Goal: Navigation & Orientation: Find specific page/section

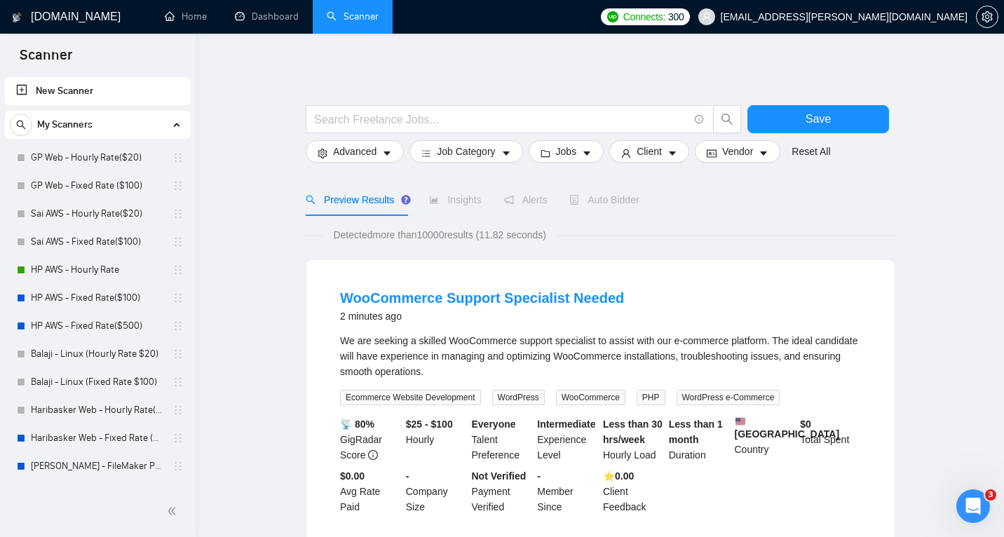
click at [365, 14] on link "Scanner" at bounding box center [353, 17] width 52 height 12
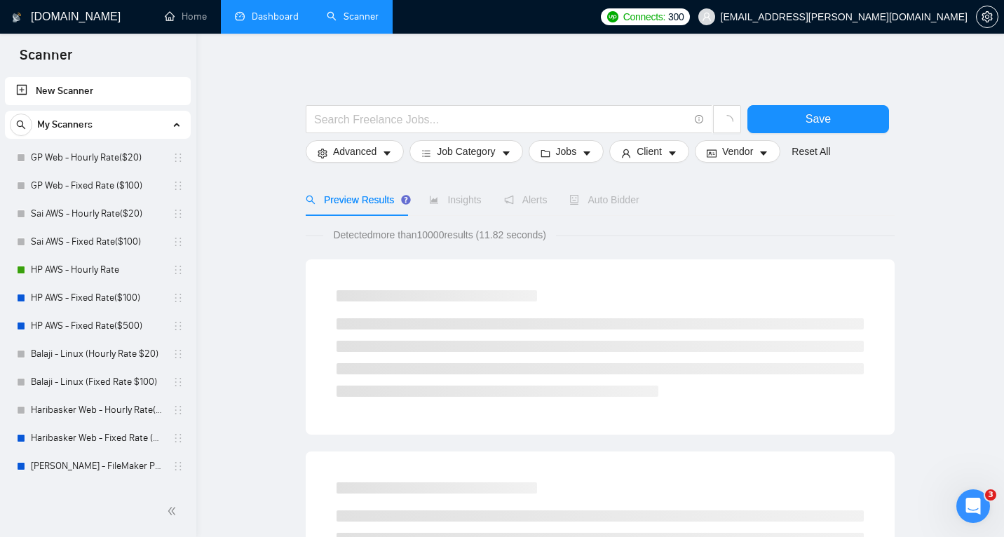
click at [281, 16] on link "Dashboard" at bounding box center [267, 17] width 64 height 12
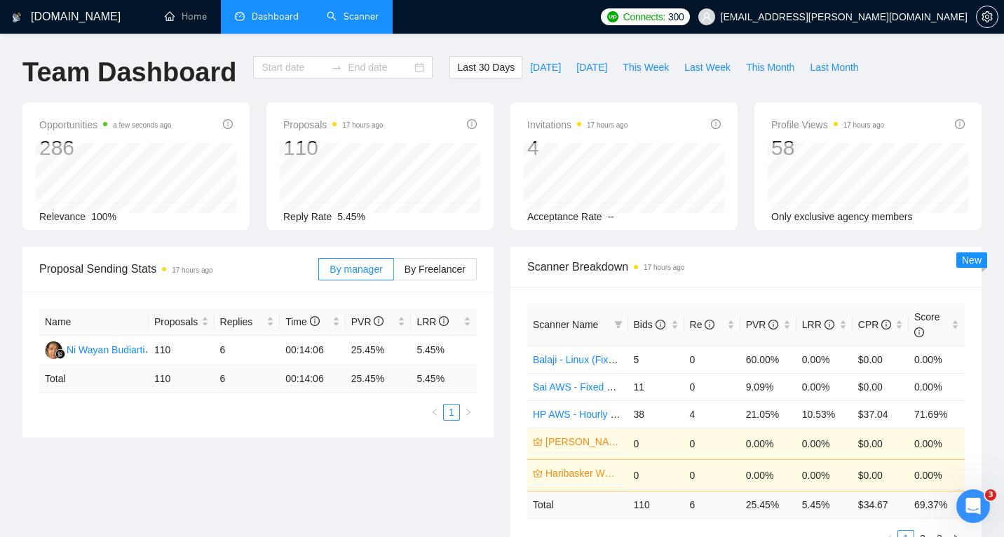
type input "[DATE]"
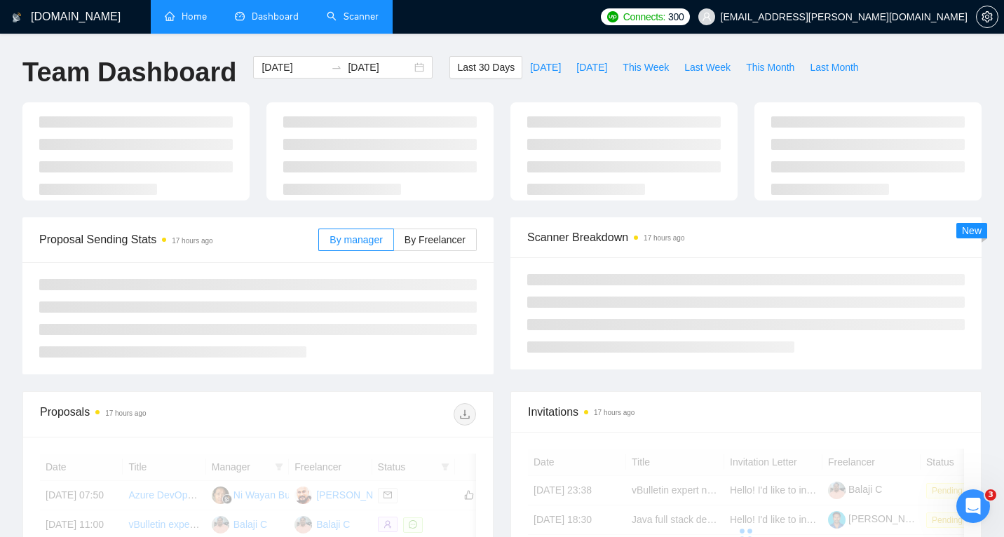
click at [201, 16] on link "Home" at bounding box center [186, 17] width 42 height 12
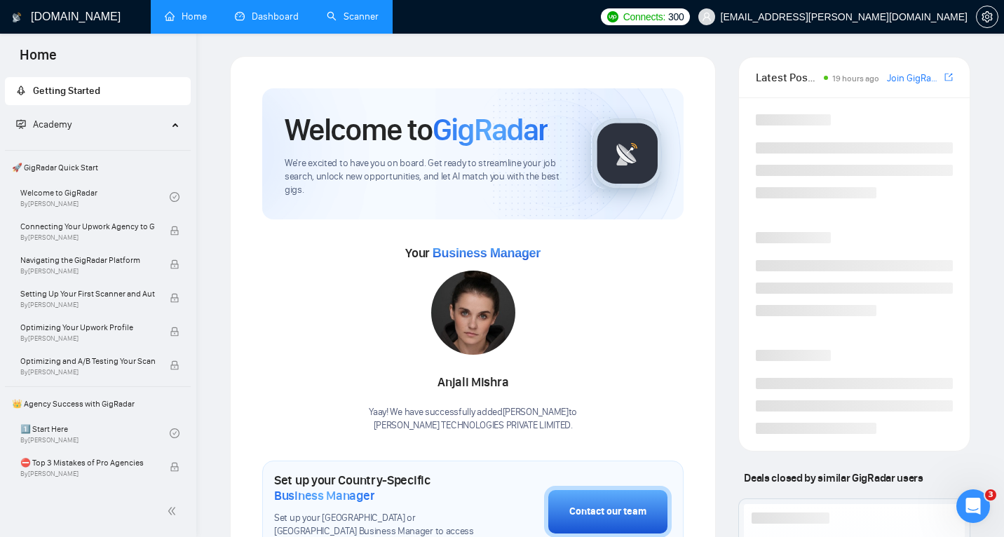
click at [274, 14] on link "Dashboard" at bounding box center [267, 17] width 64 height 12
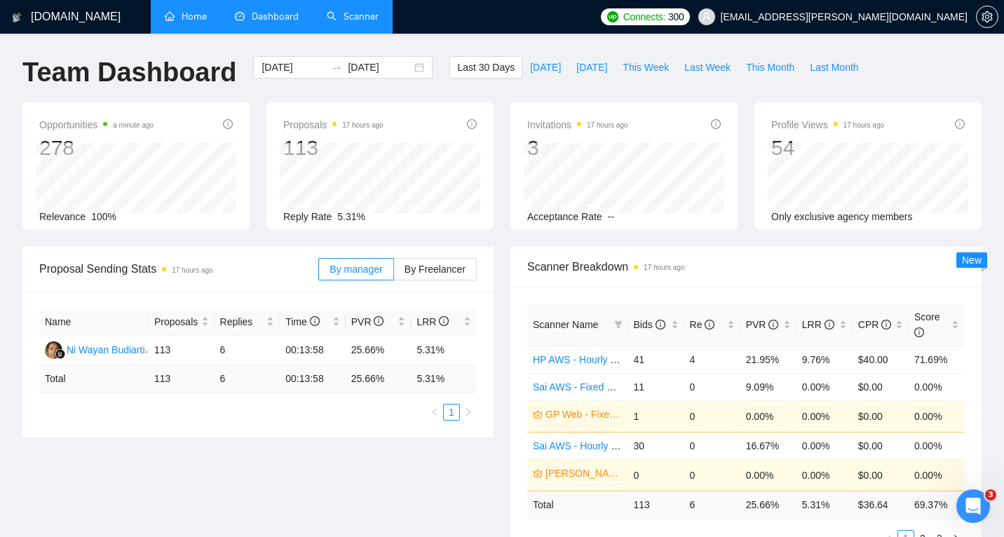
click at [198, 16] on link "Home" at bounding box center [186, 17] width 42 height 12
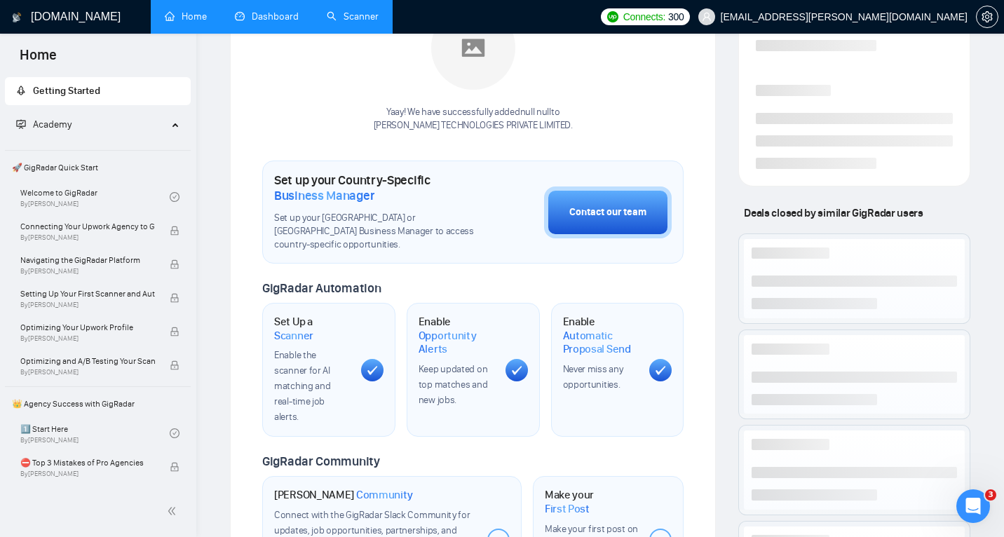
scroll to position [274, 0]
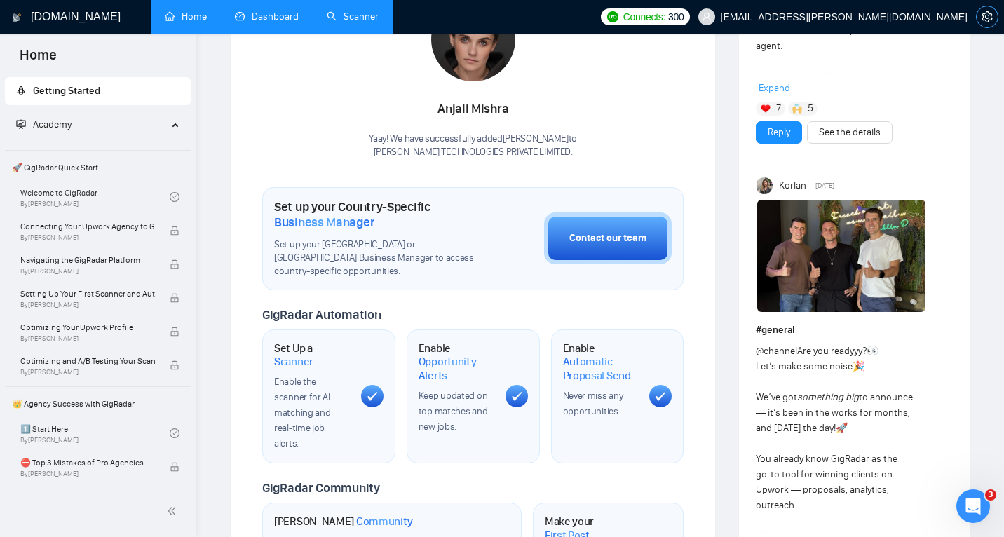
click at [988, 14] on icon "setting" at bounding box center [987, 16] width 11 height 11
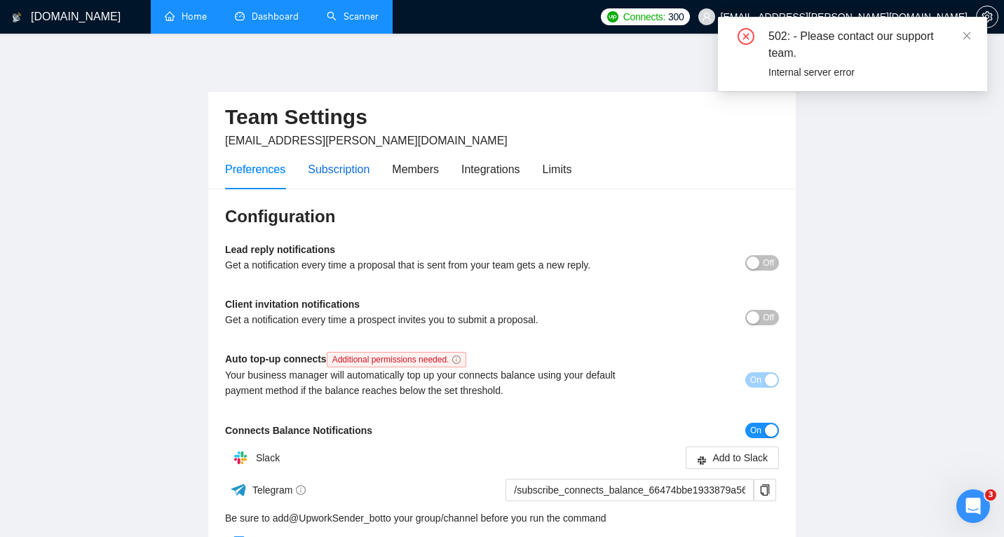
click at [367, 168] on div "Subscription" at bounding box center [339, 170] width 62 height 18
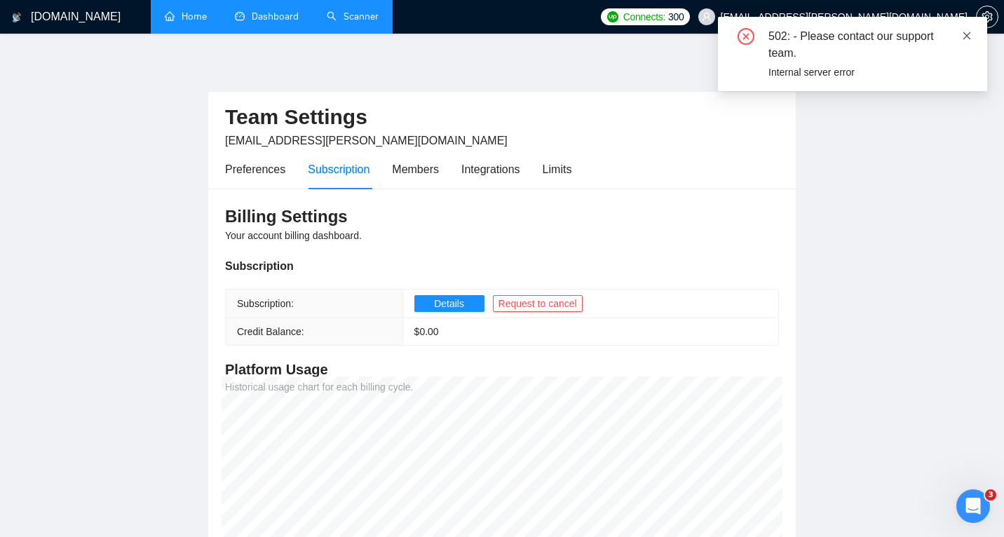
click at [966, 31] on icon "close" at bounding box center [967, 36] width 10 height 10
